Goal: Check status: Check status

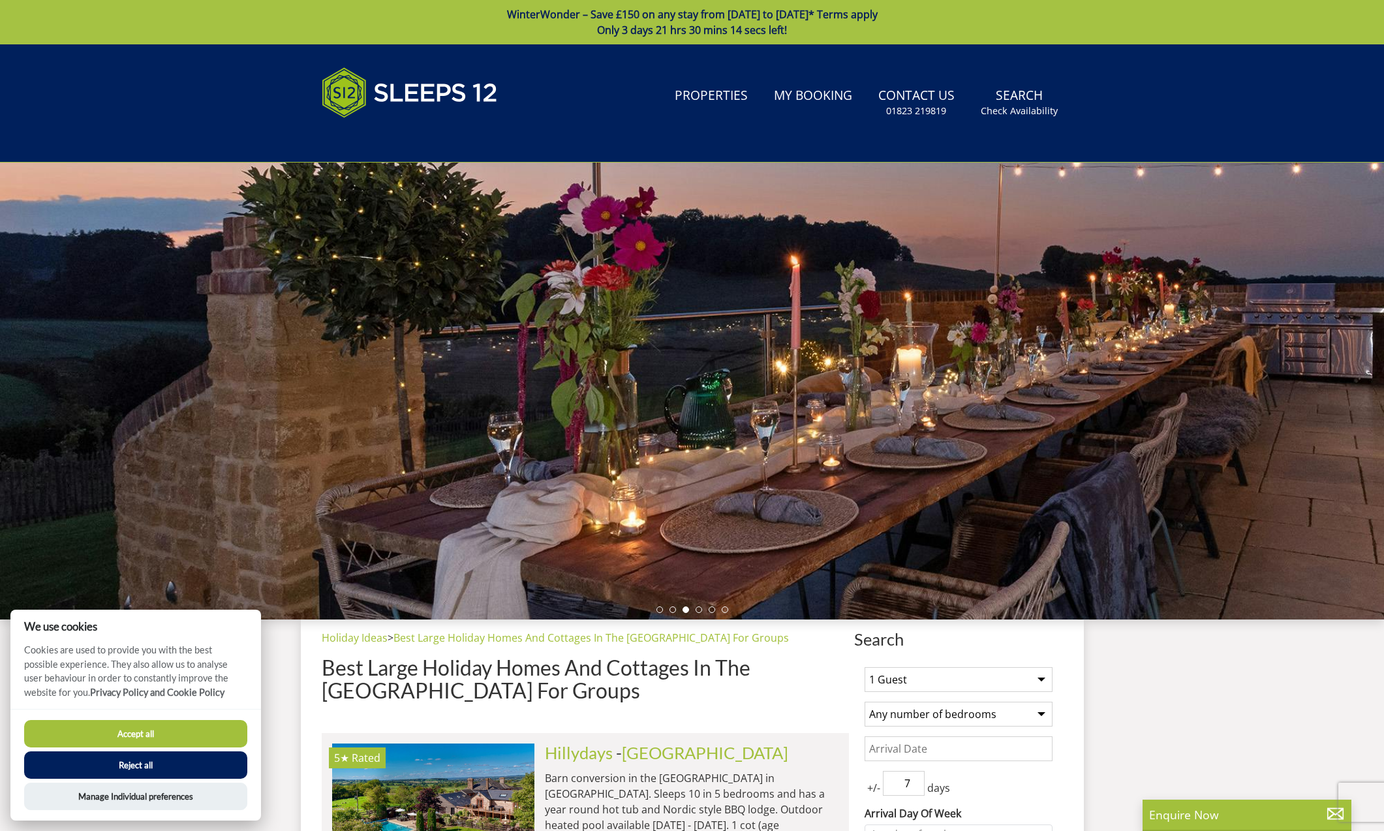
click at [142, 769] on button "Reject all" at bounding box center [135, 764] width 223 height 27
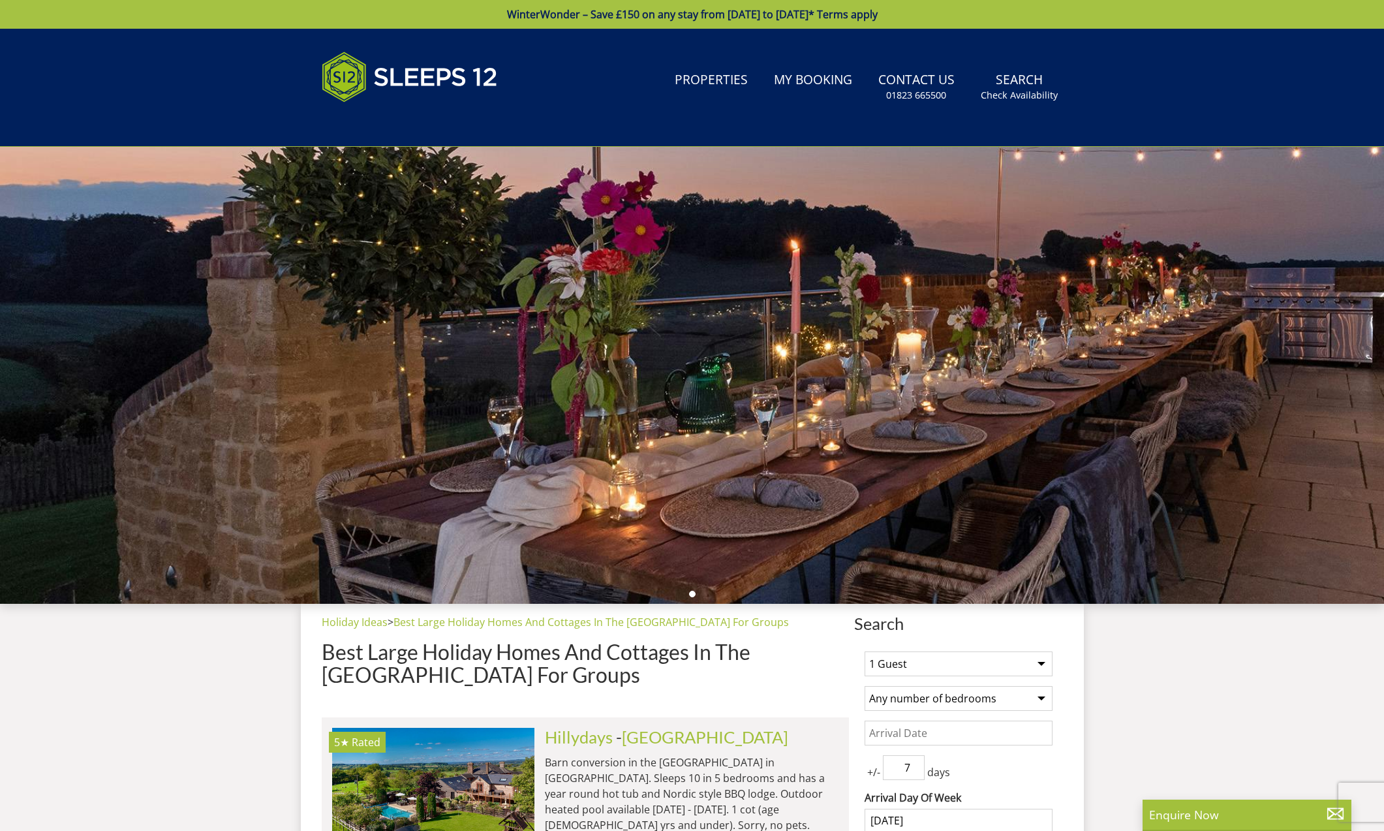
select select
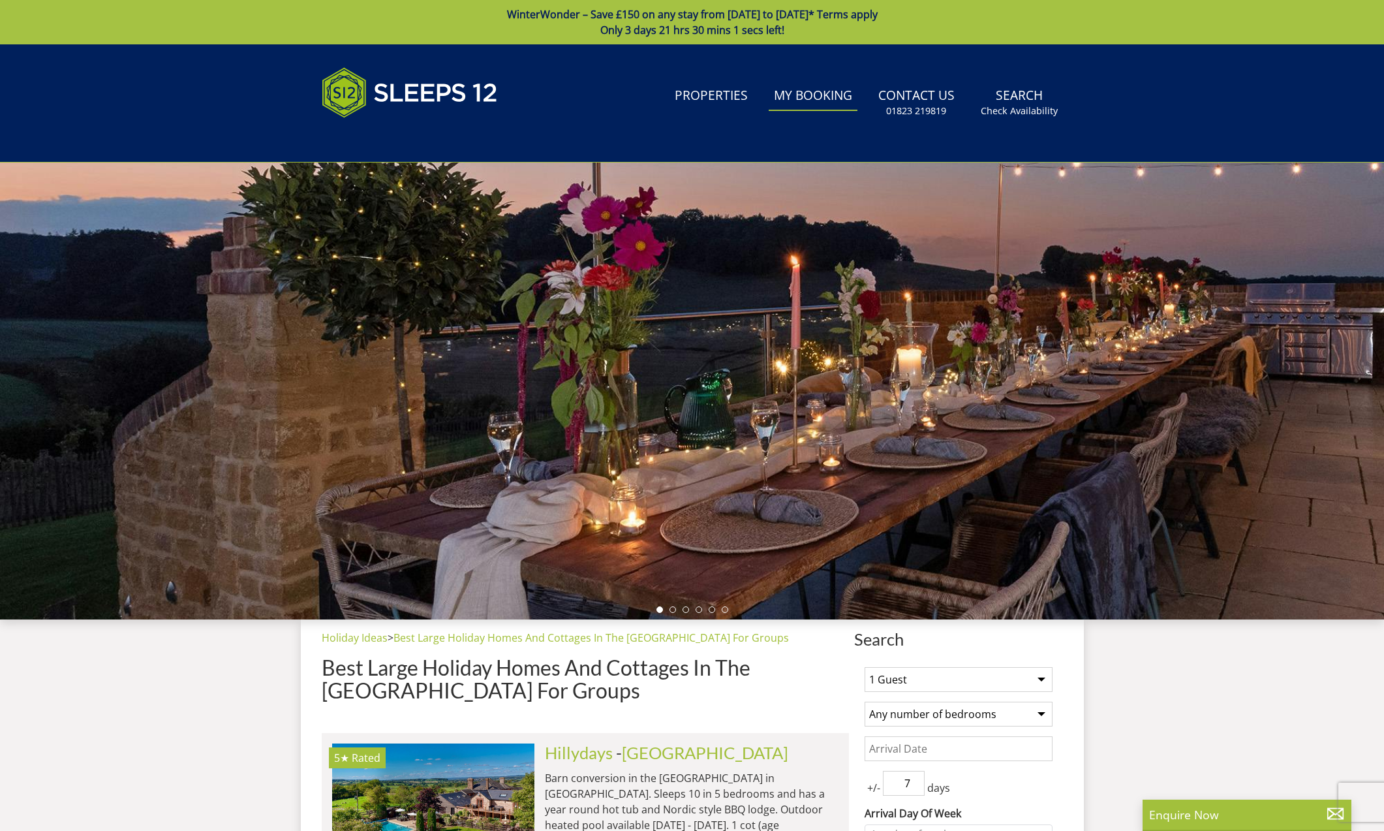
click at [837, 91] on link "My Booking" at bounding box center [813, 96] width 89 height 29
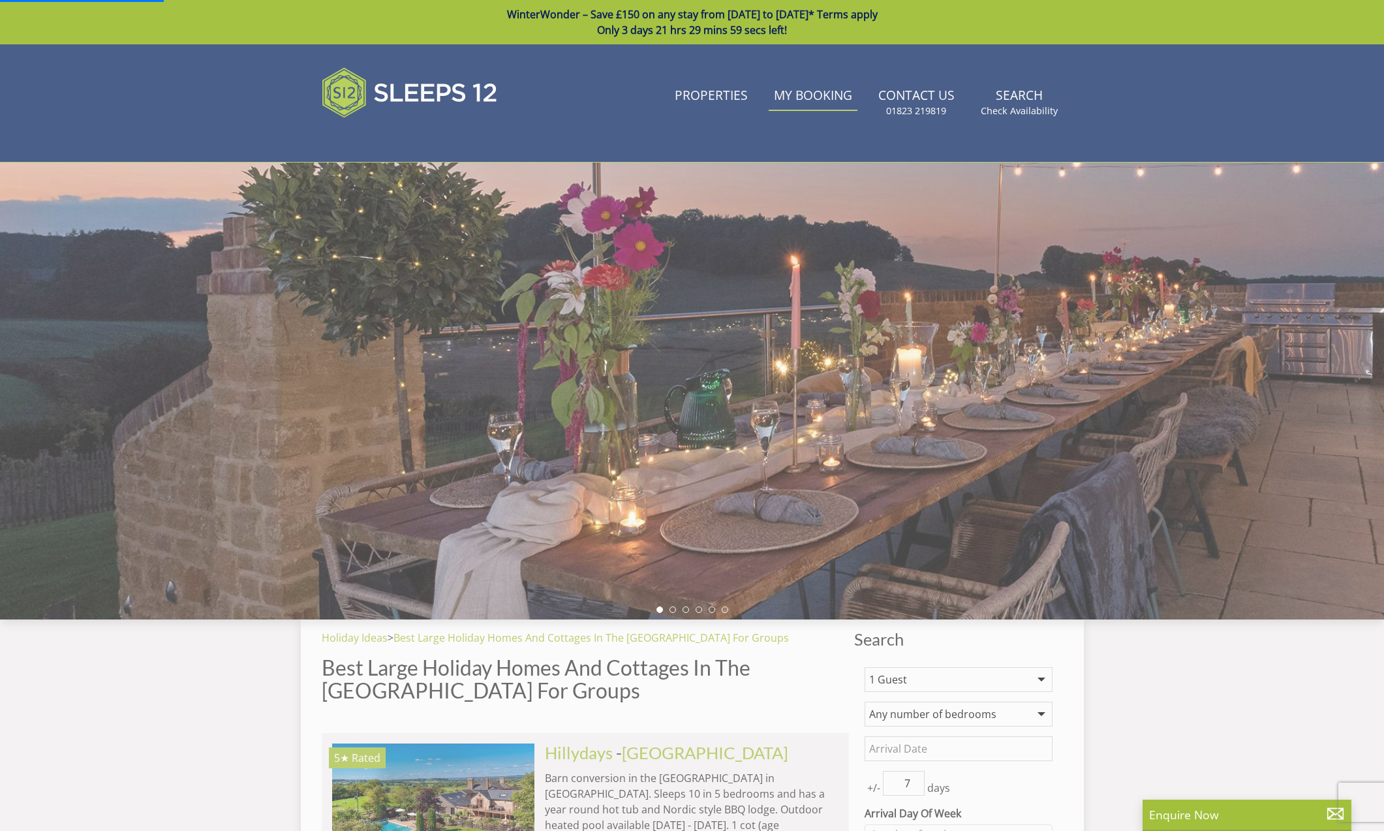
click at [831, 98] on link "My Booking" at bounding box center [813, 96] width 89 height 29
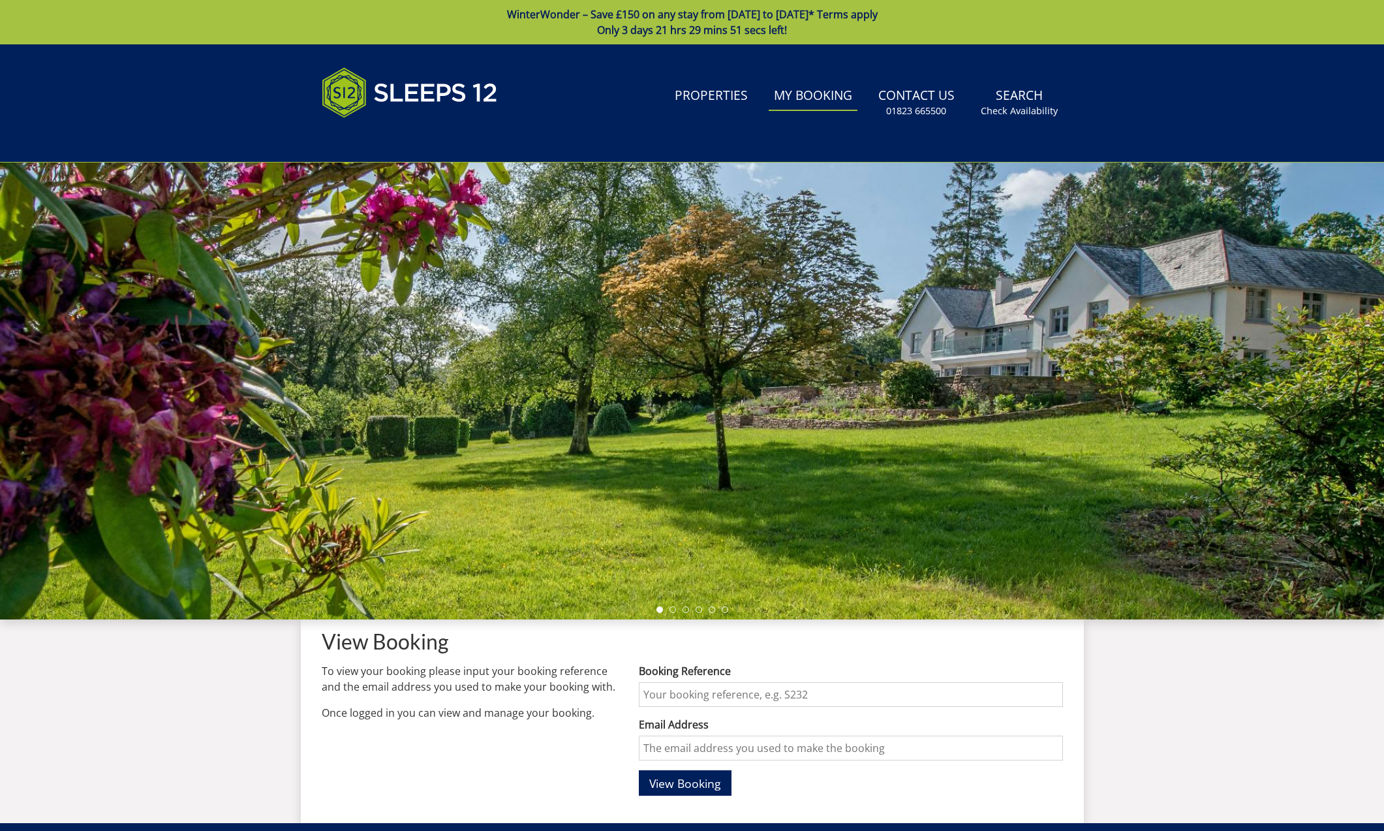
click at [673, 694] on input "Booking Reference" at bounding box center [850, 694] width 423 height 25
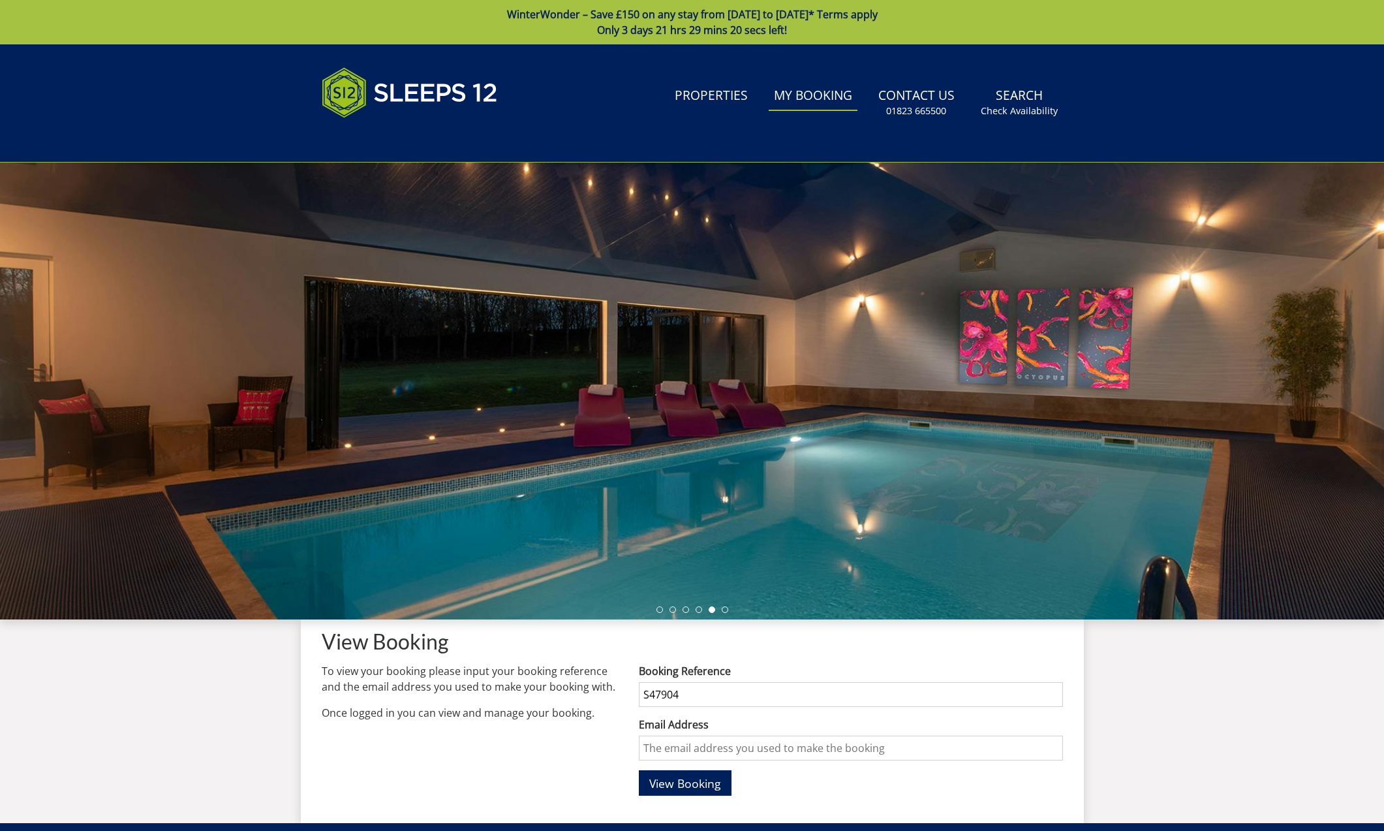
type input "S47904"
click at [668, 739] on input "Email Address" at bounding box center [850, 747] width 423 height 25
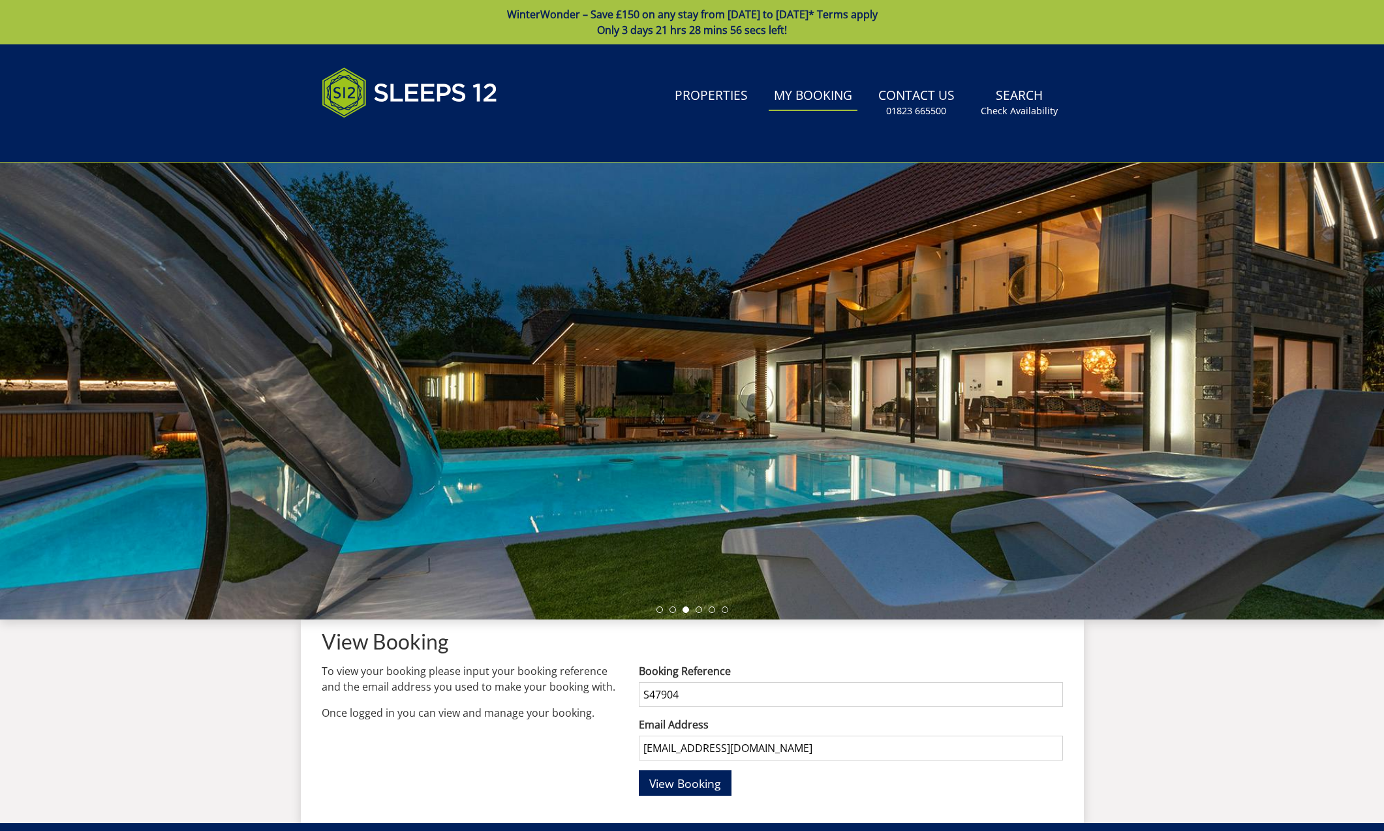
type input "maureenq207@outlook.com"
click at [686, 782] on button "View Booking" at bounding box center [685, 782] width 93 height 25
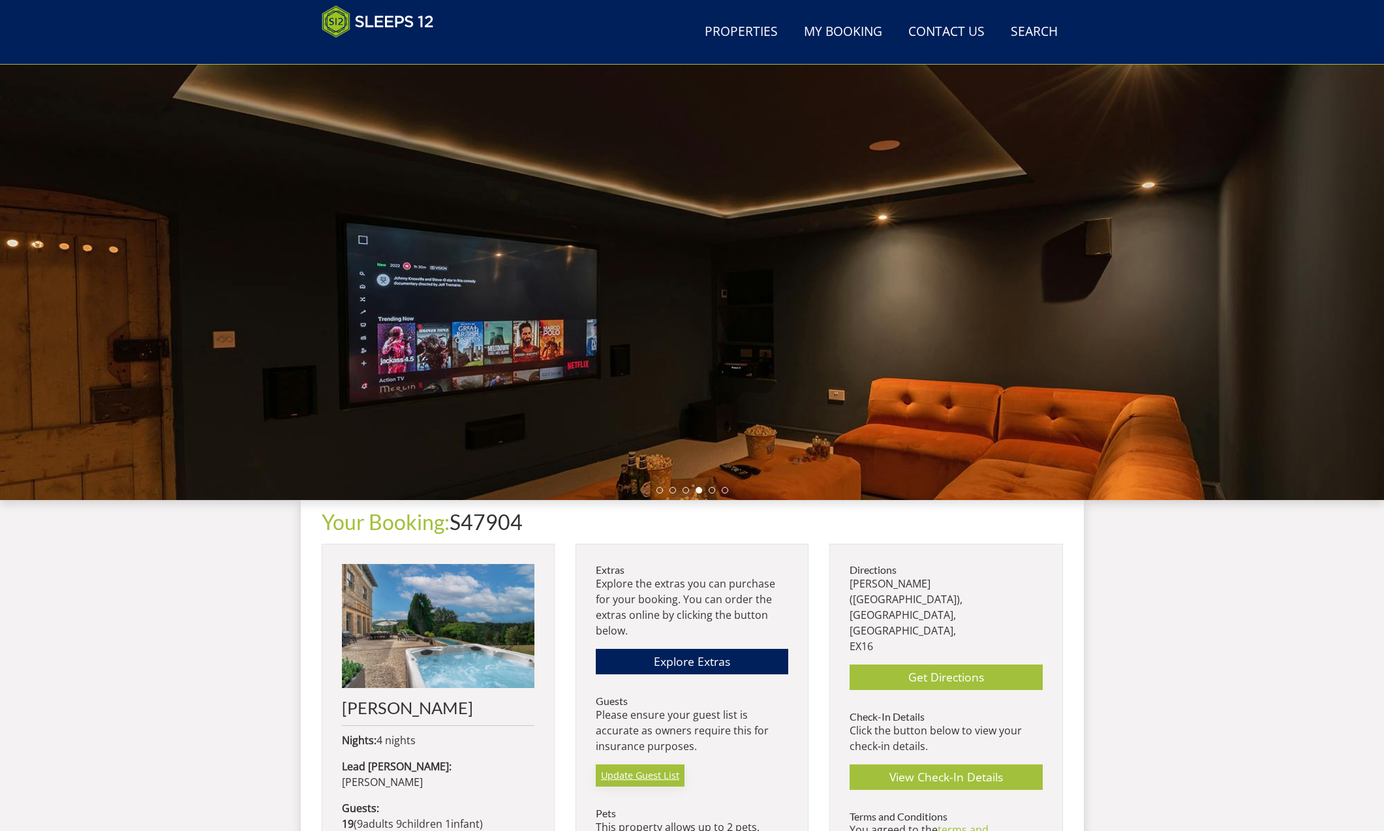
scroll to position [65, 0]
